Goal: Task Accomplishment & Management: Manage account settings

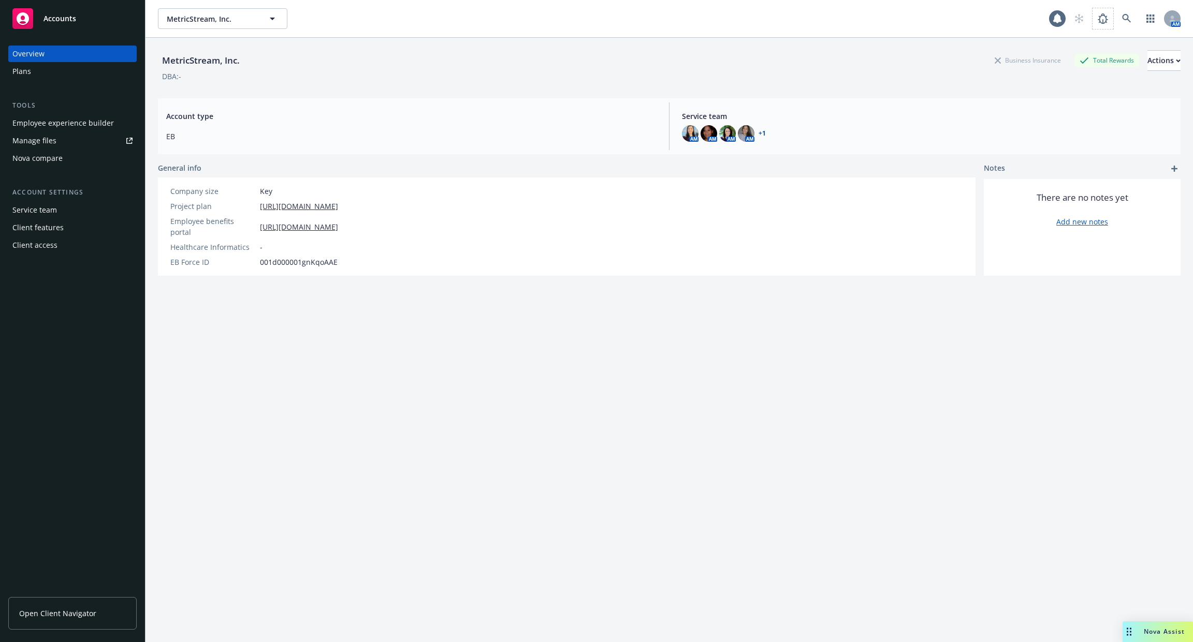
click at [1113, 22] on div "AM" at bounding box center [1124, 18] width 112 height 21
click at [1123, 21] on icon at bounding box center [1126, 18] width 9 height 9
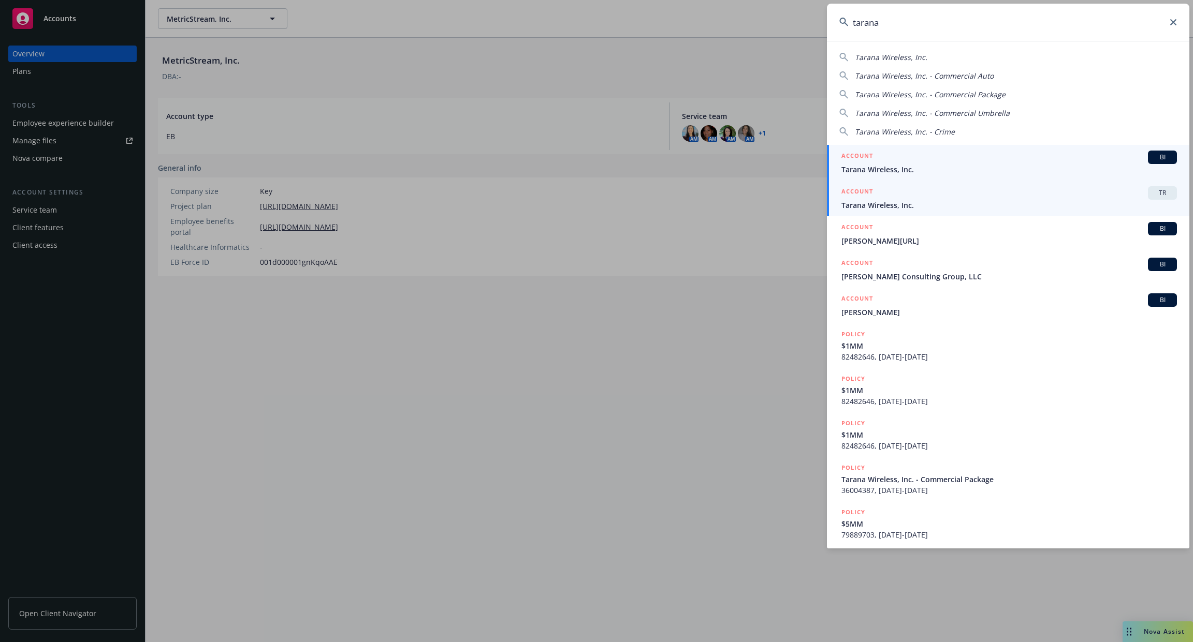
type input "tarana"
click at [963, 203] on span "Tarana Wireless, Inc." at bounding box center [1008, 205] width 335 height 11
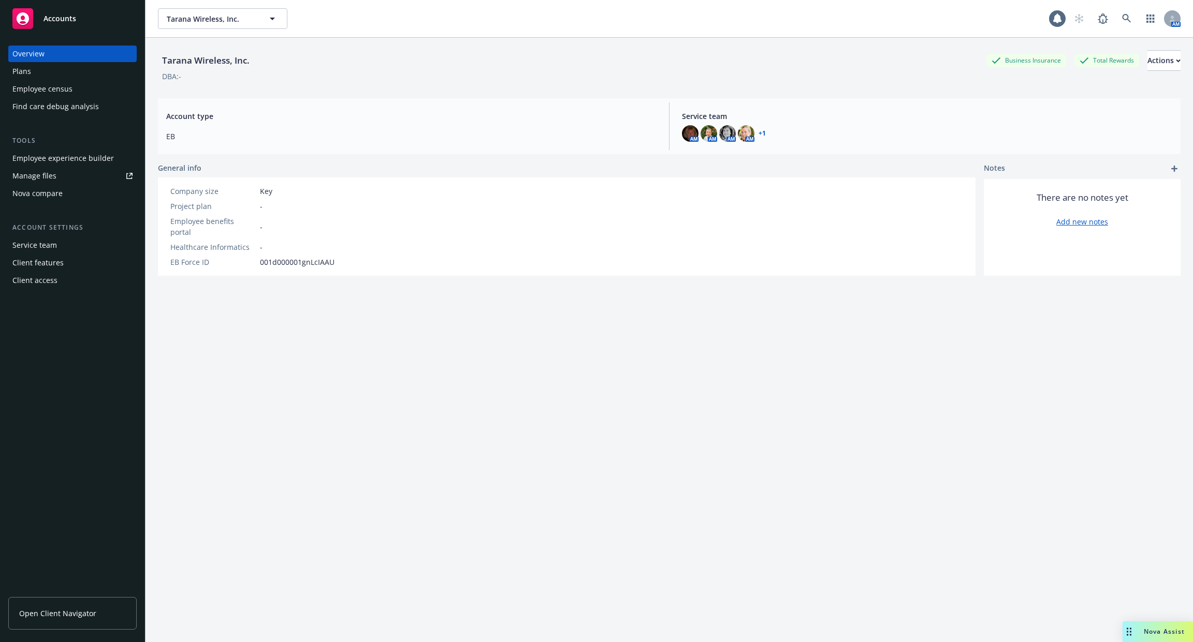
click at [84, 76] on div "Plans" at bounding box center [72, 71] width 120 height 17
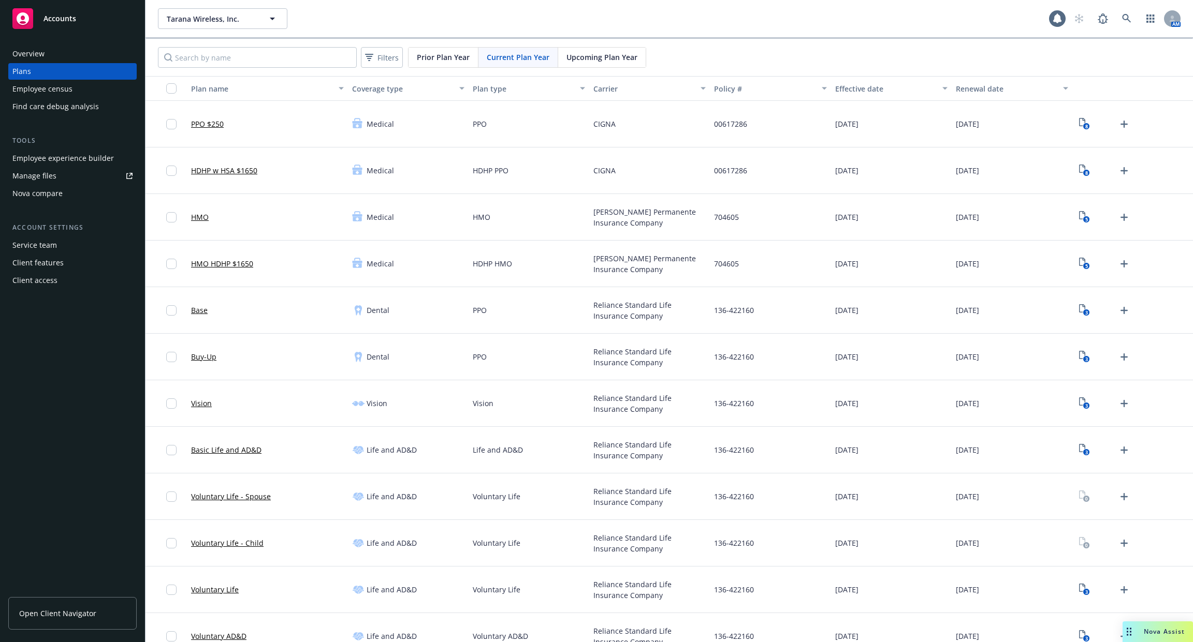
click at [89, 160] on div "Employee experience builder" at bounding box center [62, 158] width 101 height 17
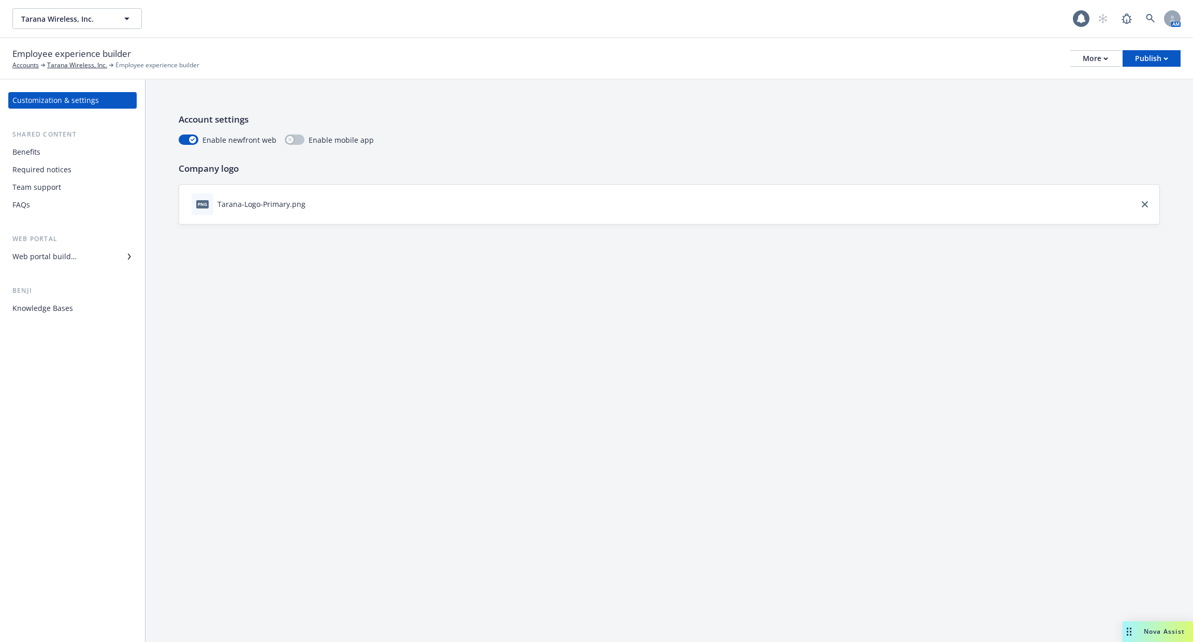
click at [105, 158] on div "Benefits" at bounding box center [72, 152] width 120 height 17
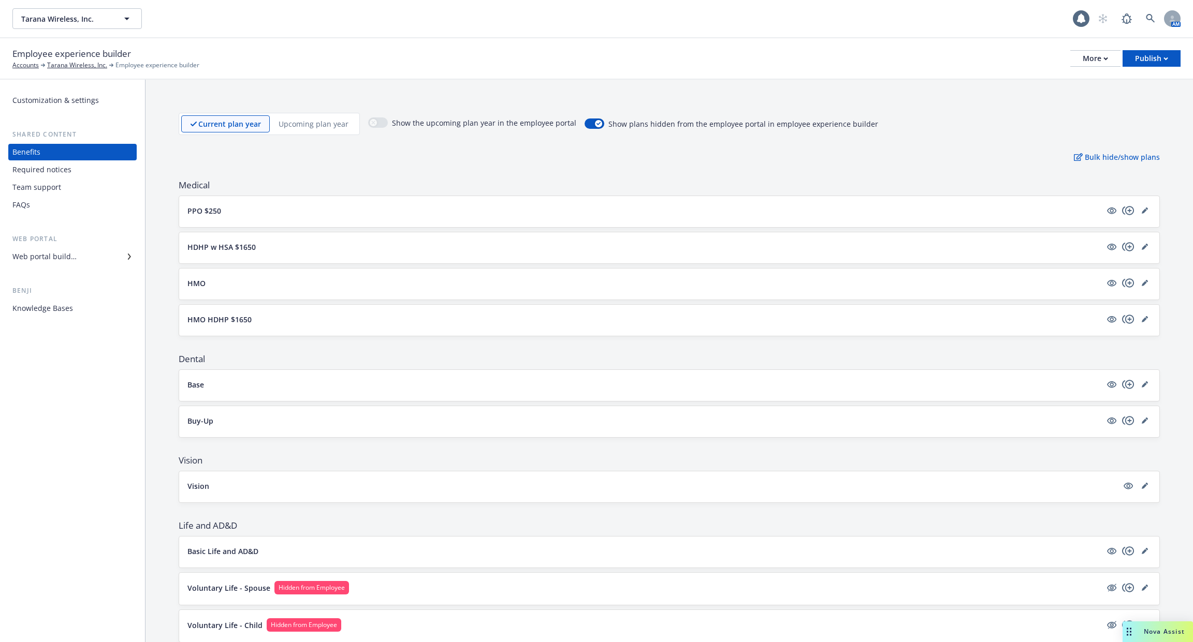
click at [101, 269] on div "Customization & settings Shared content Benefits Required notices Team support …" at bounding box center [72, 204] width 128 height 225
click at [102, 256] on div "Web portal builder" at bounding box center [72, 256] width 120 height 17
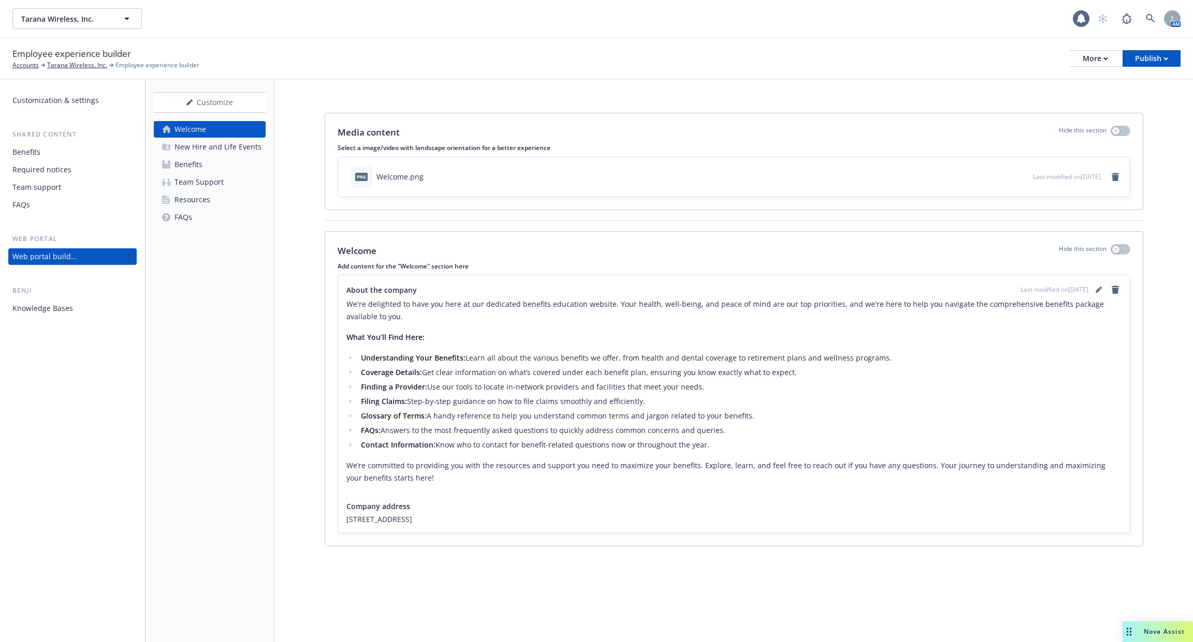
click at [83, 203] on div "FAQs" at bounding box center [72, 205] width 120 height 17
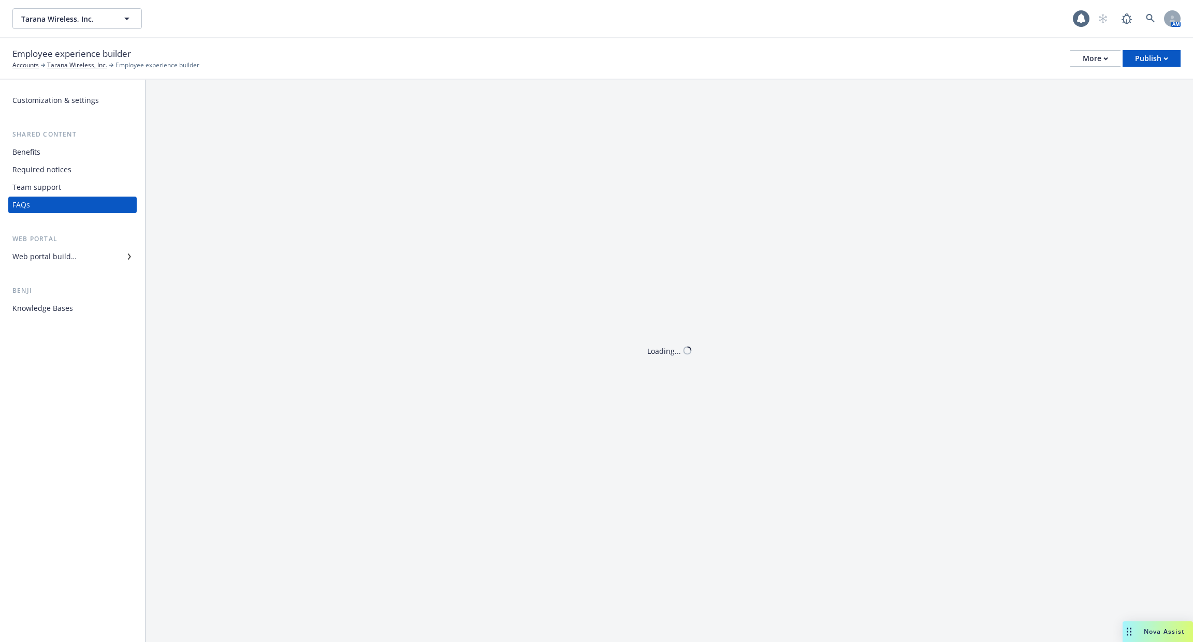
click at [85, 184] on div "Team support" at bounding box center [72, 187] width 120 height 17
click at [86, 161] on div "Benefits Required notices Team support FAQs" at bounding box center [72, 178] width 128 height 69
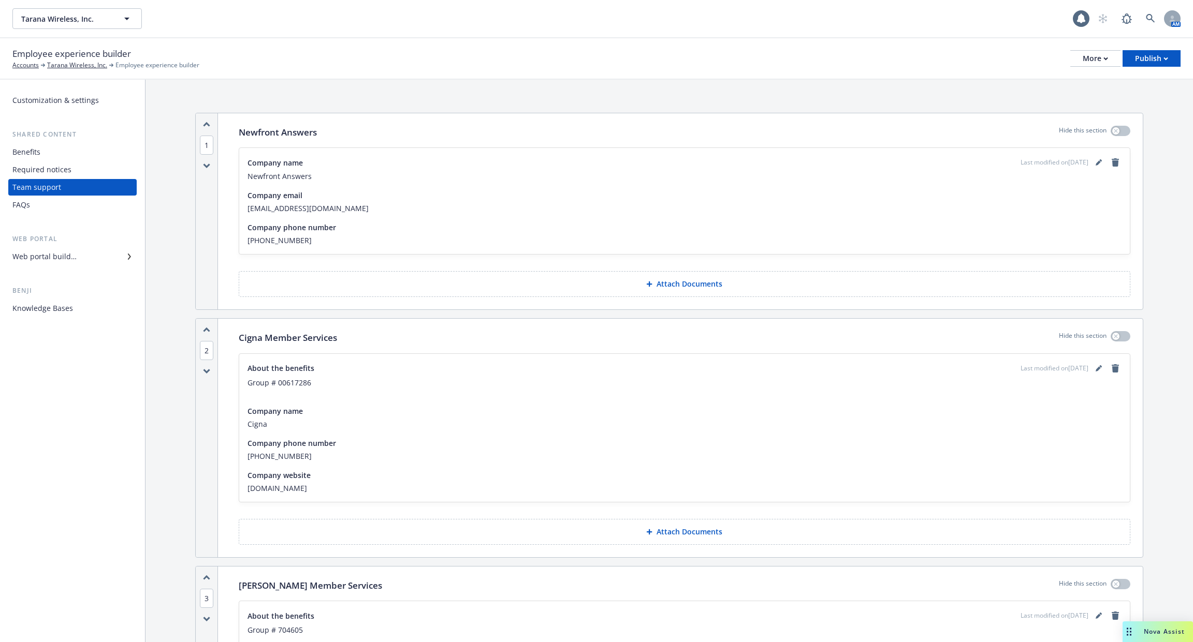
click at [84, 153] on div "Benefits" at bounding box center [72, 152] width 120 height 17
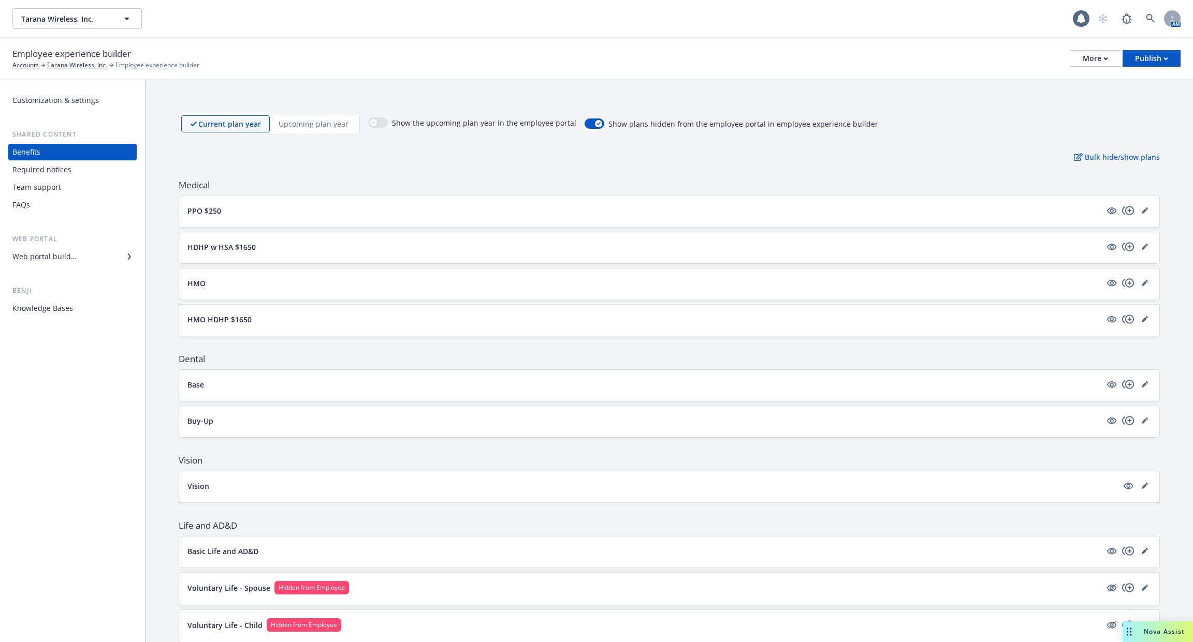
click at [85, 173] on div "Required notices" at bounding box center [72, 169] width 120 height 17
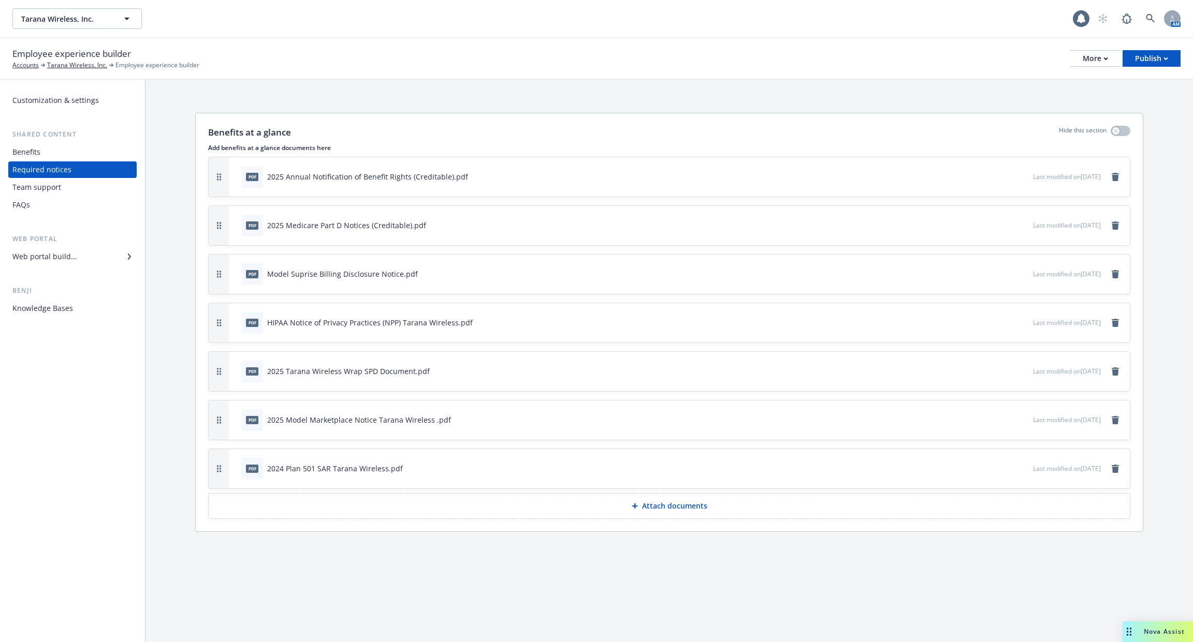
click at [92, 204] on div "FAQs" at bounding box center [72, 205] width 120 height 17
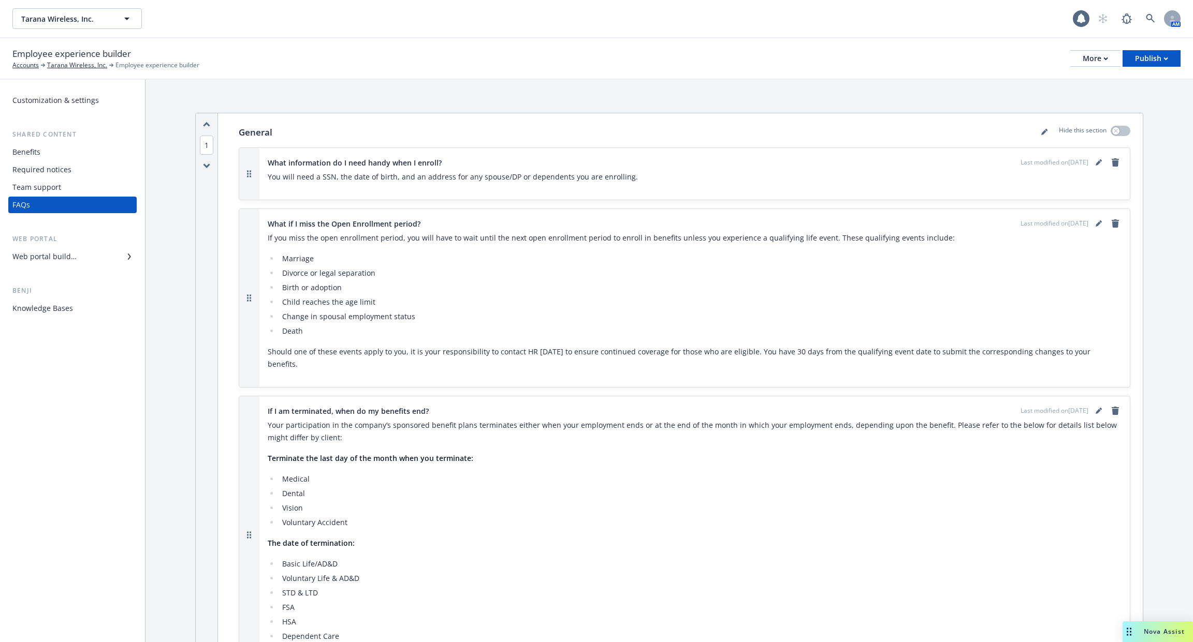
click at [94, 189] on div "Team support" at bounding box center [72, 187] width 120 height 17
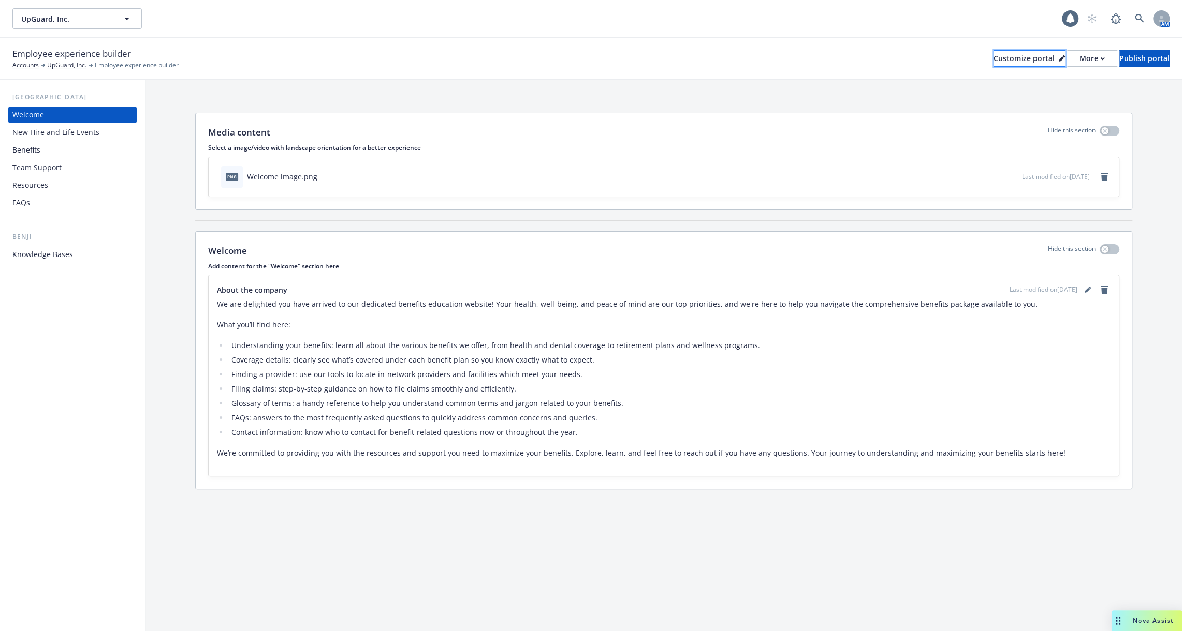
click at [993, 56] on div "Customize portal" at bounding box center [1028, 59] width 71 height 16
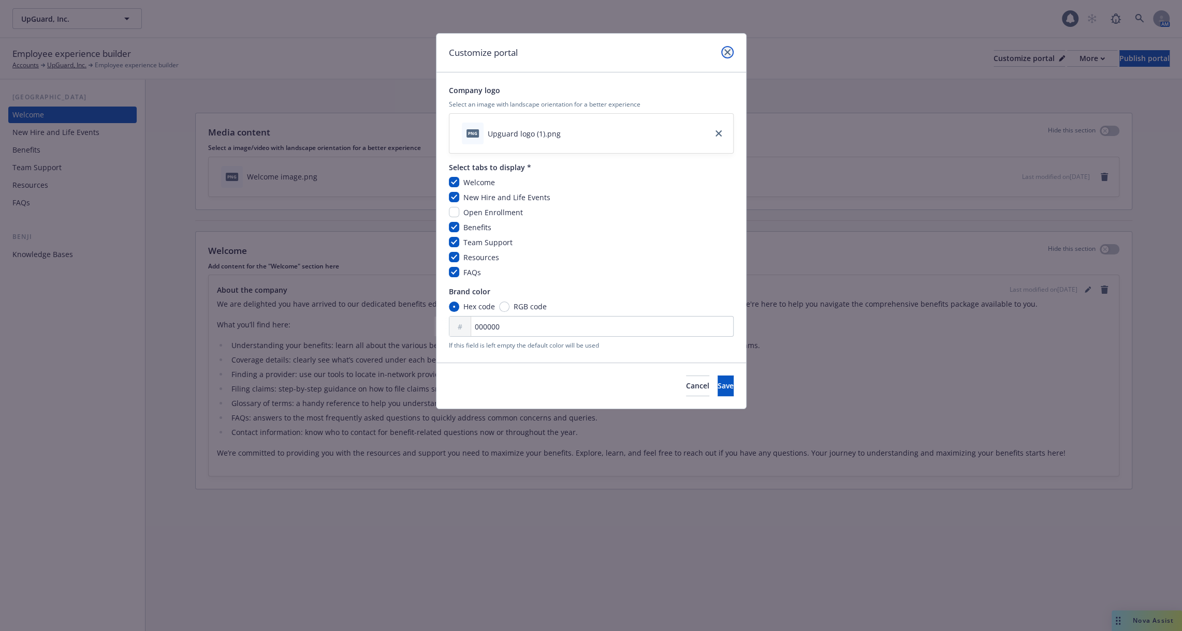
click at [724, 51] on icon "close" at bounding box center [727, 52] width 6 height 6
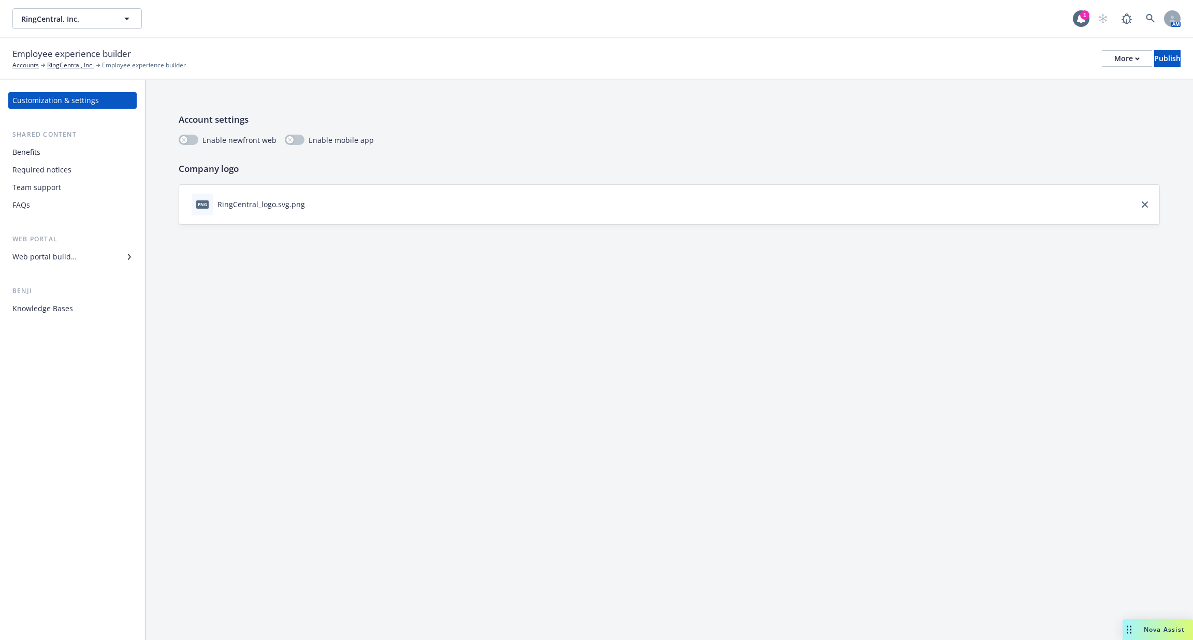
click at [62, 259] on div "Web portal builder" at bounding box center [44, 256] width 64 height 17
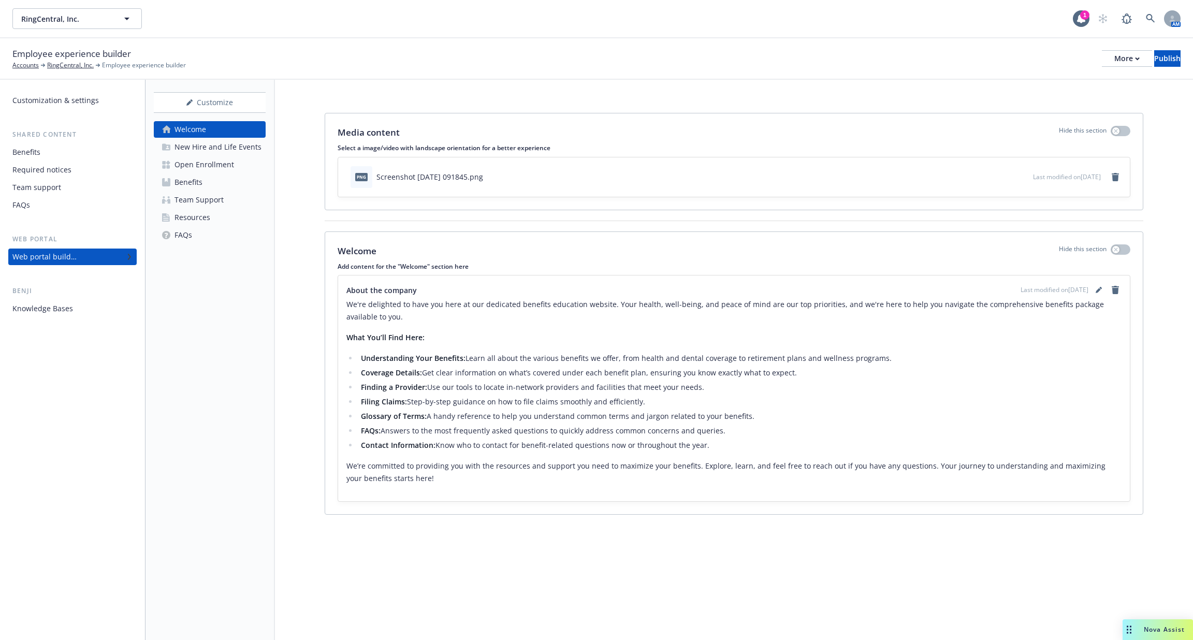
click at [210, 182] on link "Benefits" at bounding box center [210, 182] width 112 height 17
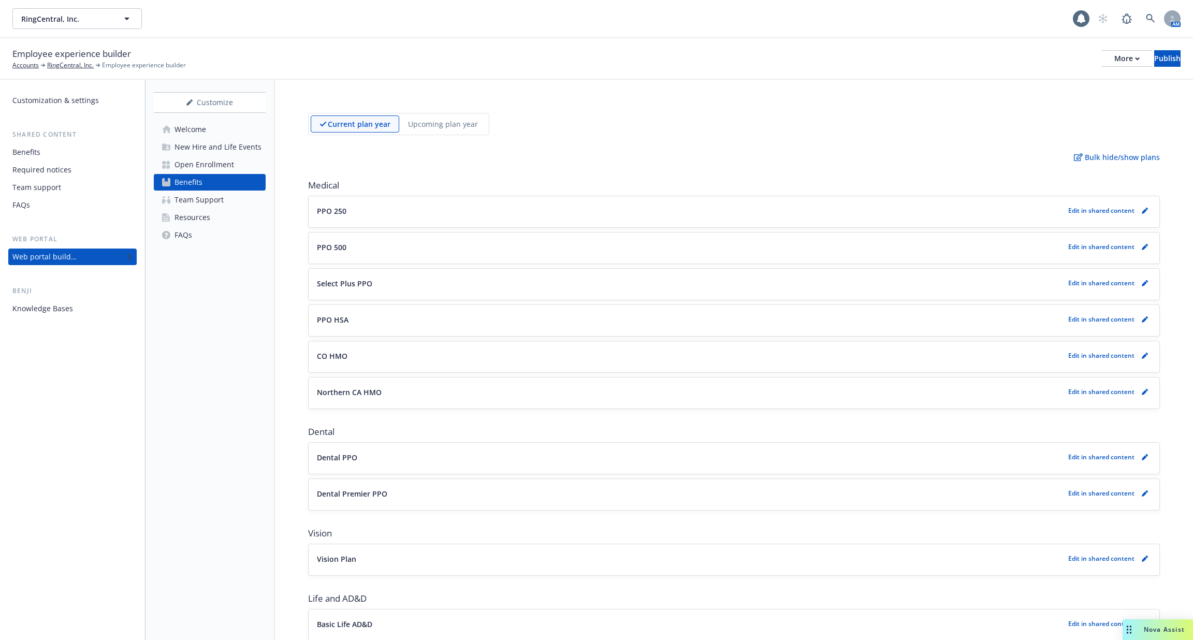
click at [432, 129] on div "Upcoming plan year" at bounding box center [442, 123] width 87 height 17
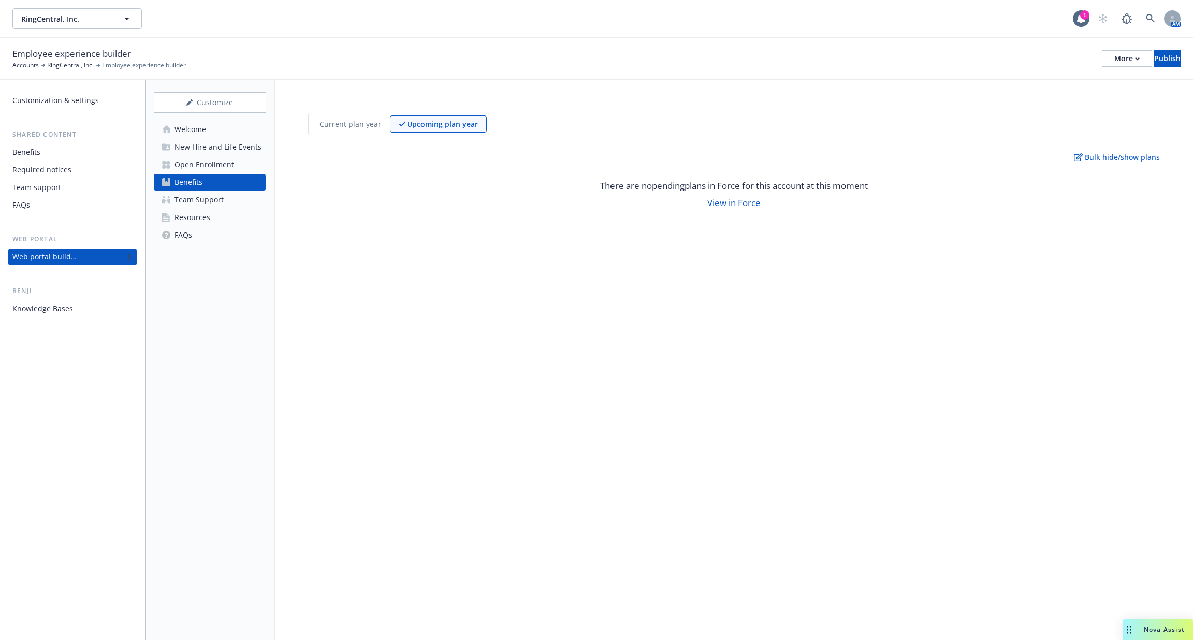
click at [361, 127] on p "Current plan year" at bounding box center [350, 124] width 62 height 11
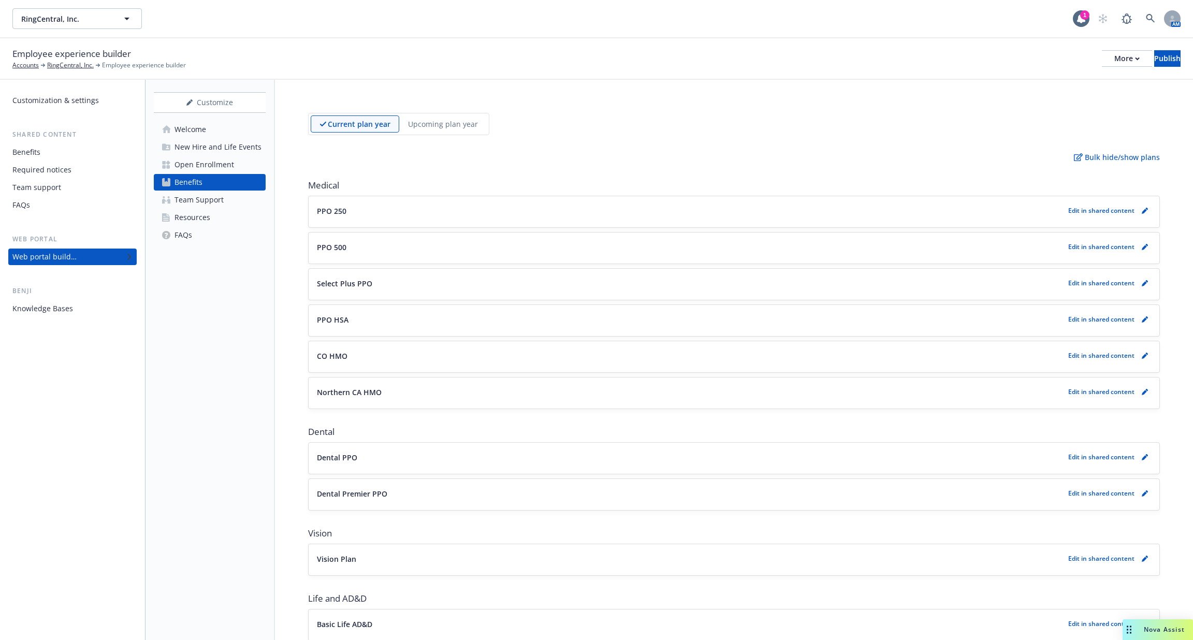
click at [442, 114] on div "Current plan year Upcoming plan year" at bounding box center [398, 124] width 181 height 22
click at [377, 126] on p "Current plan year" at bounding box center [359, 124] width 63 height 11
click at [421, 126] on p "Upcoming plan year" at bounding box center [443, 124] width 70 height 11
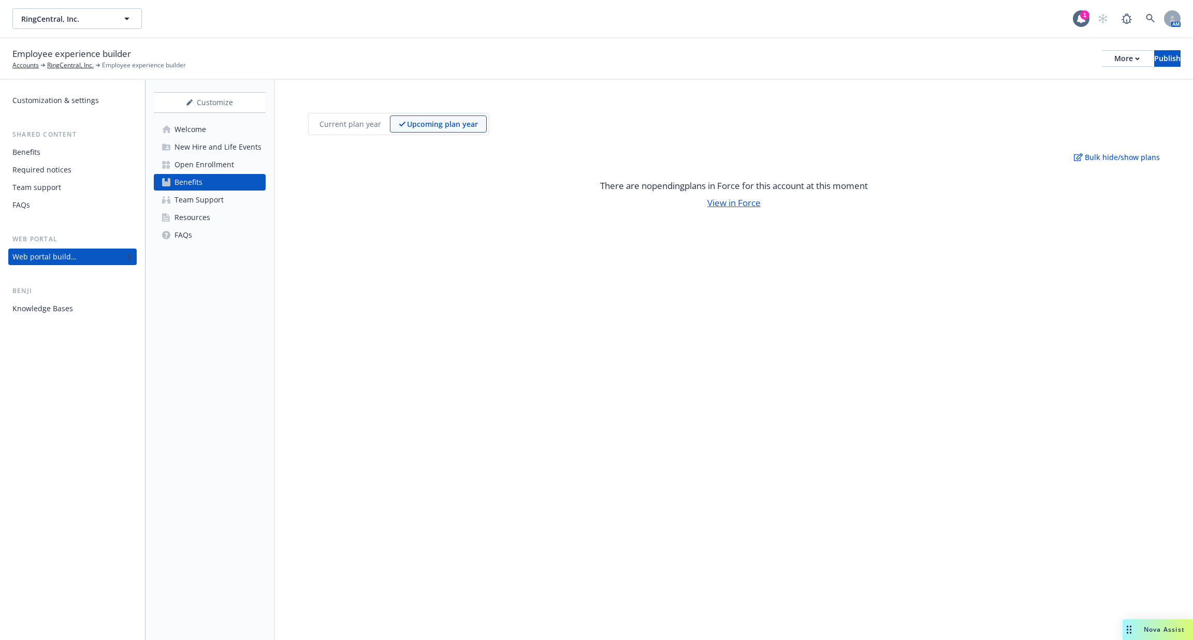
click at [371, 123] on p "Current plan year" at bounding box center [350, 124] width 62 height 11
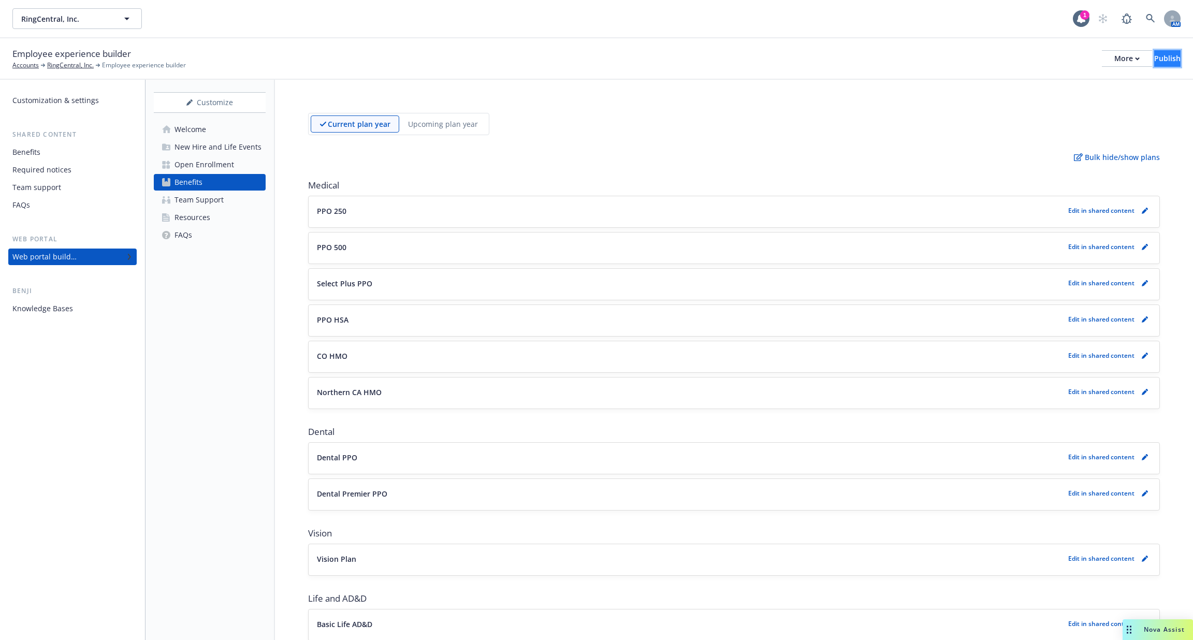
click at [1154, 61] on div "Publish" at bounding box center [1167, 59] width 26 height 16
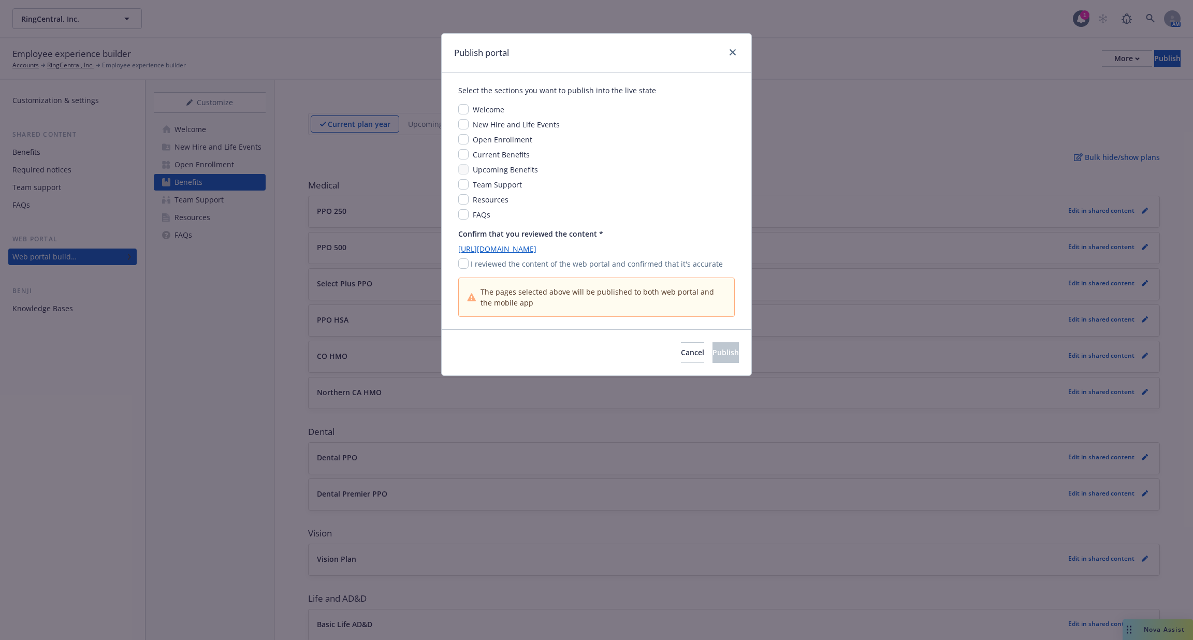
click at [949, 107] on div "Publish portal Select the sections you want to publish into the live state Welc…" at bounding box center [596, 320] width 1193 height 640
click at [738, 53] on link "close" at bounding box center [732, 52] width 12 height 12
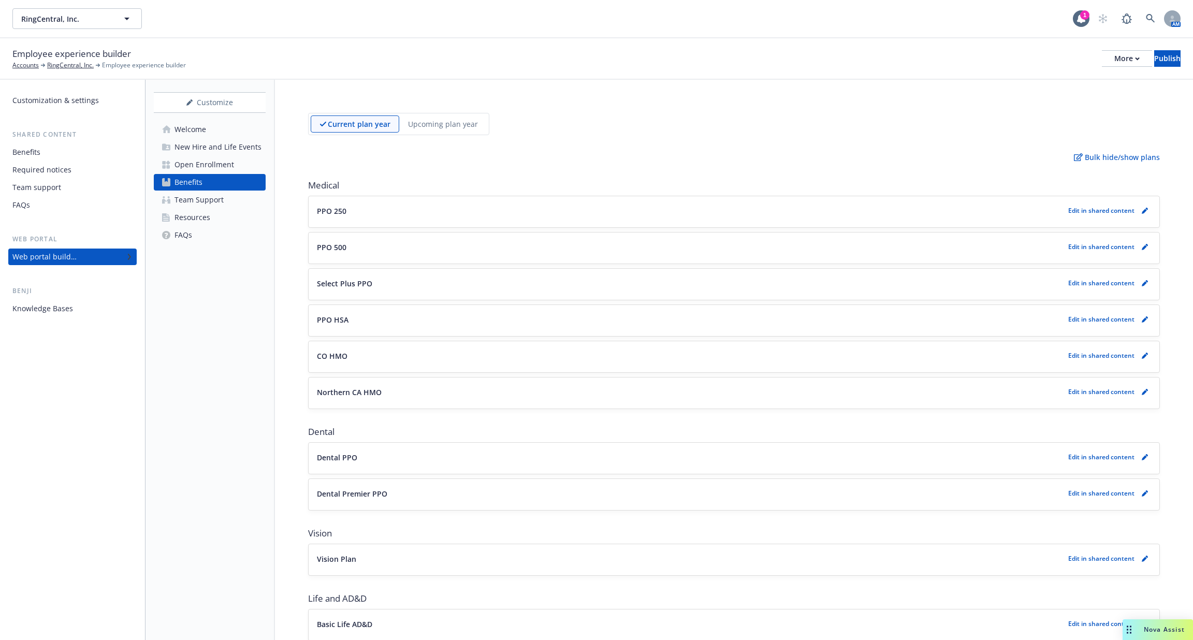
scroll to position [168, 0]
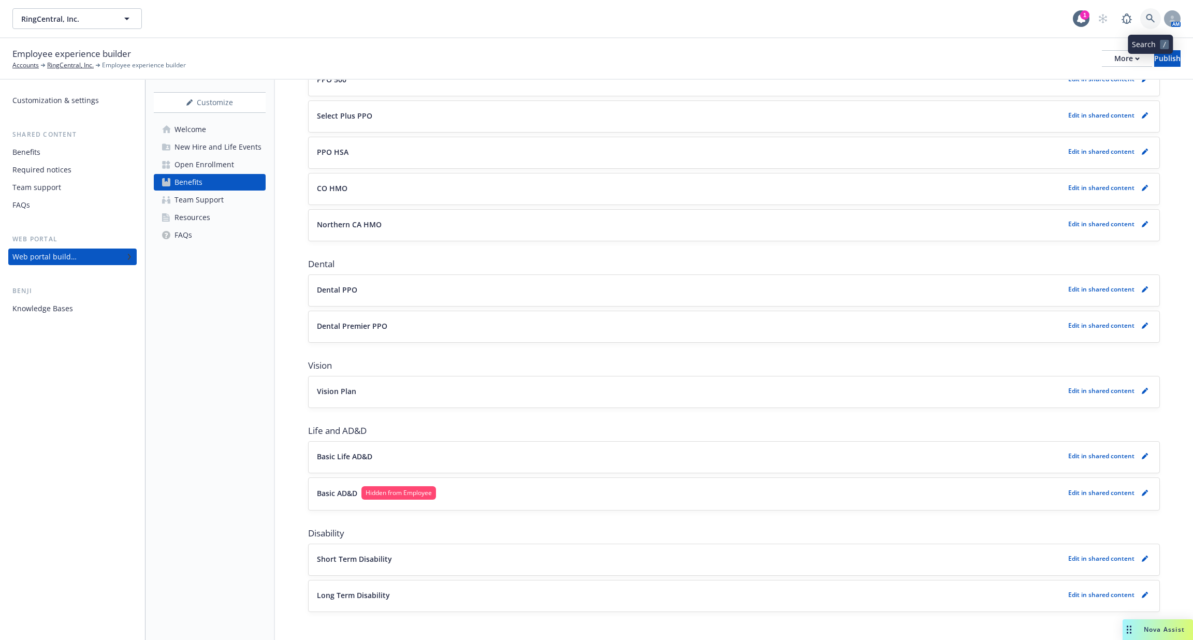
click at [1148, 16] on icon at bounding box center [1149, 18] width 9 height 9
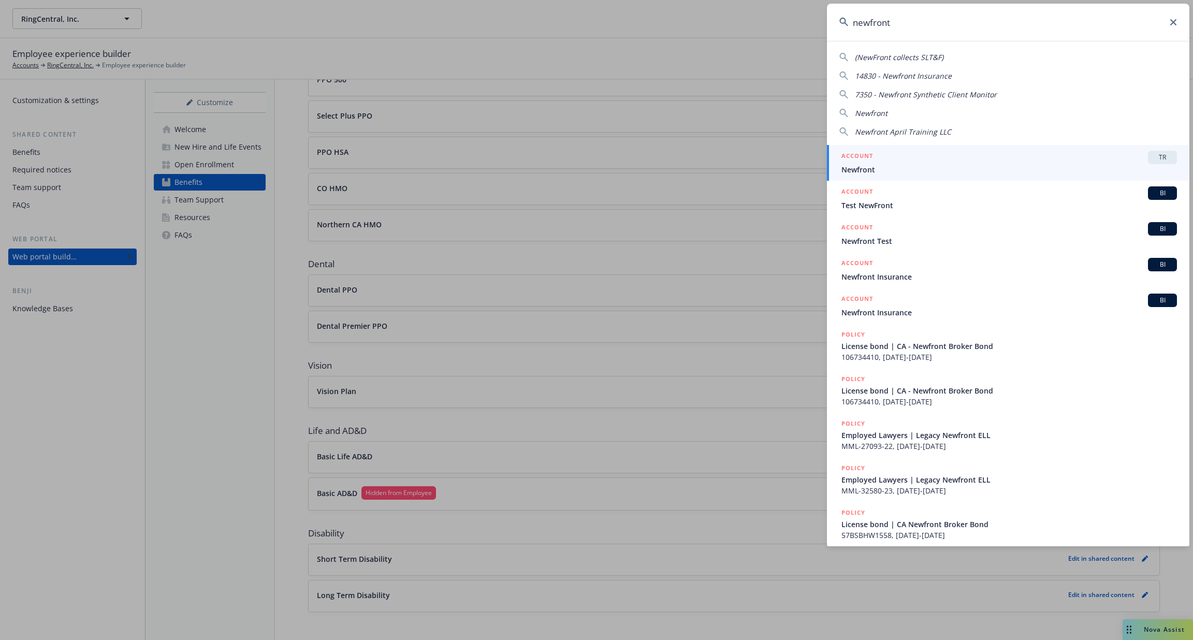
type input "newfront"
click at [987, 162] on div "ACCOUNT TR" at bounding box center [1008, 157] width 335 height 13
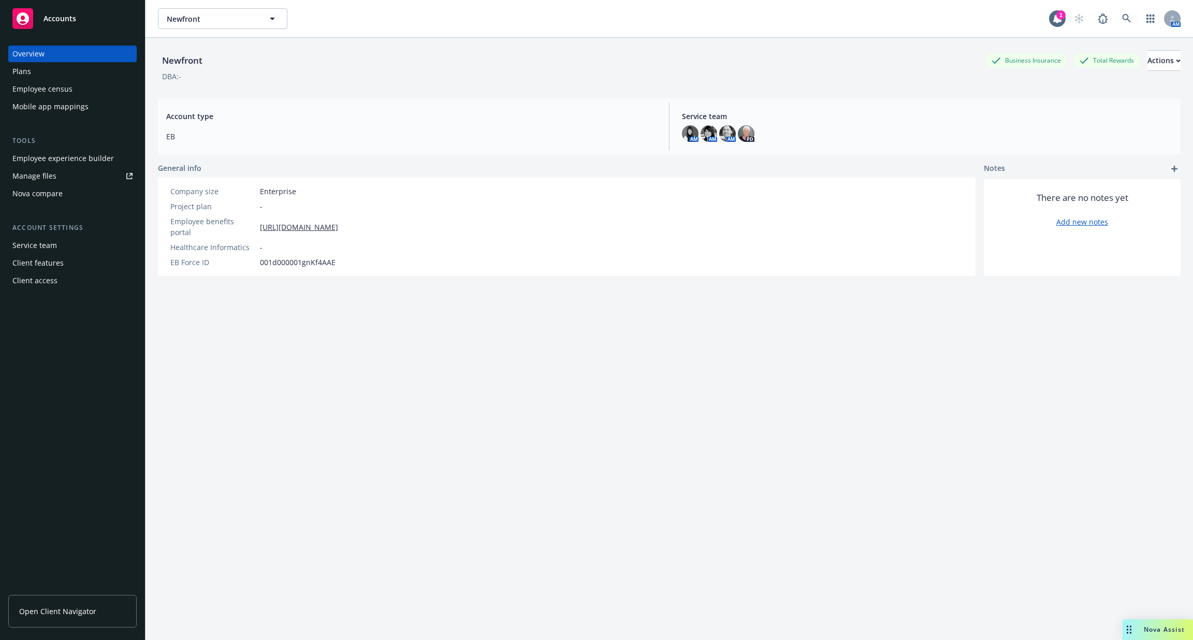
click at [63, 156] on div "Employee experience builder" at bounding box center [62, 158] width 101 height 17
